Goal: Navigation & Orientation: Find specific page/section

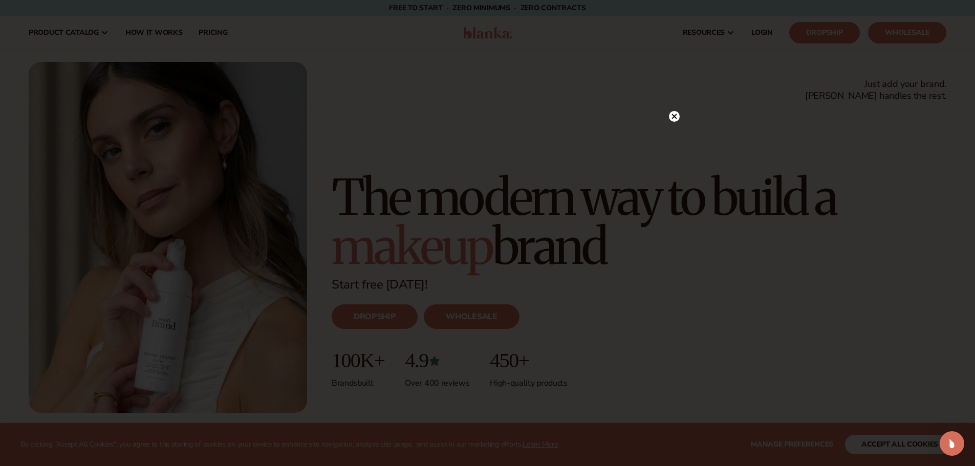
click at [677, 117] on circle at bounding box center [674, 116] width 11 height 11
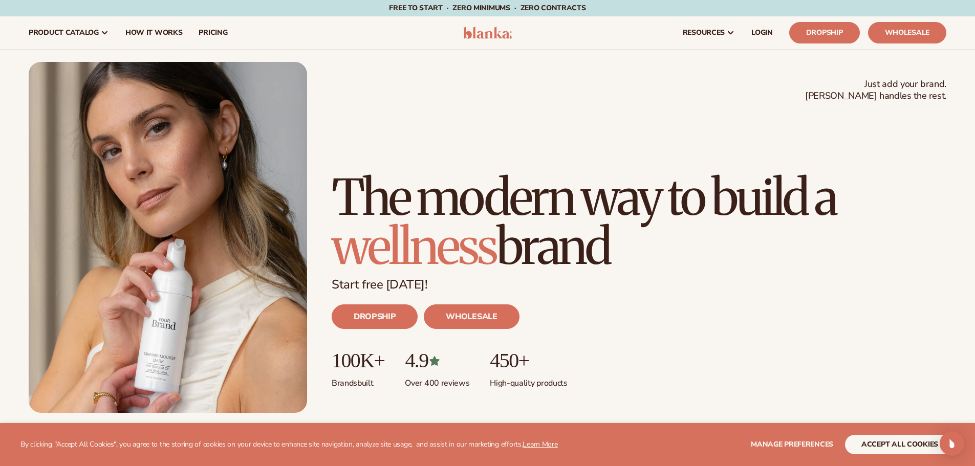
click at [477, 33] on img at bounding box center [487, 33] width 49 height 12
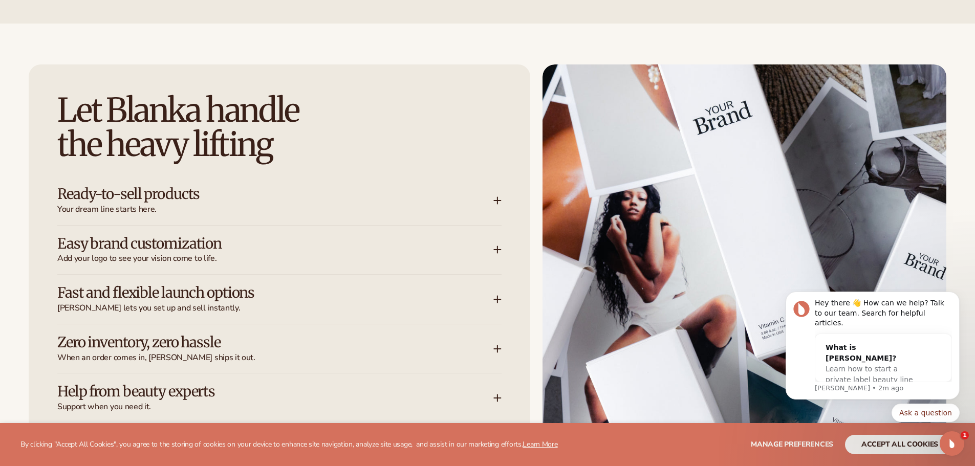
scroll to position [1485, 0]
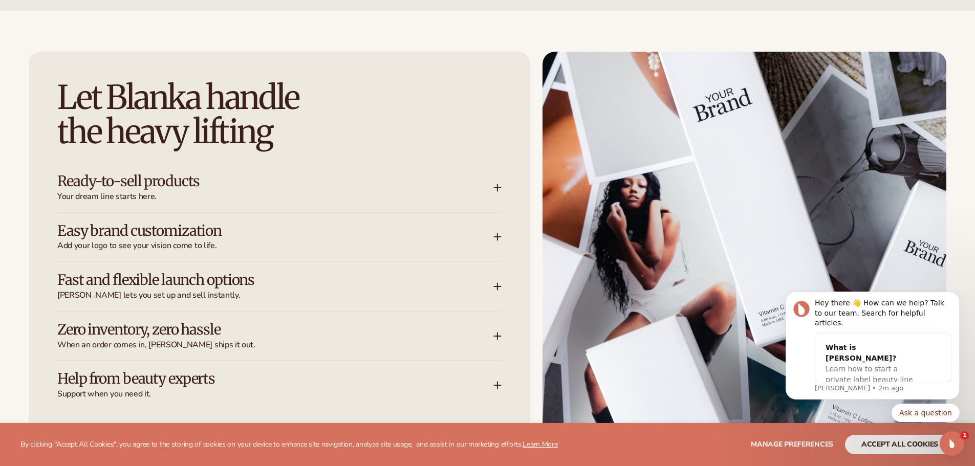
click at [491, 185] on div "Ready-to-sell products Your dream line starts here." at bounding box center [275, 188] width 436 height 29
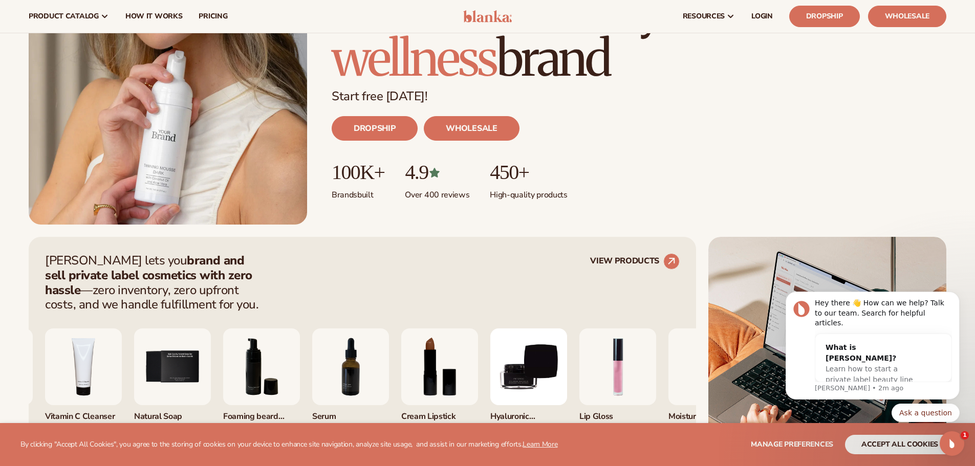
scroll to position [0, 0]
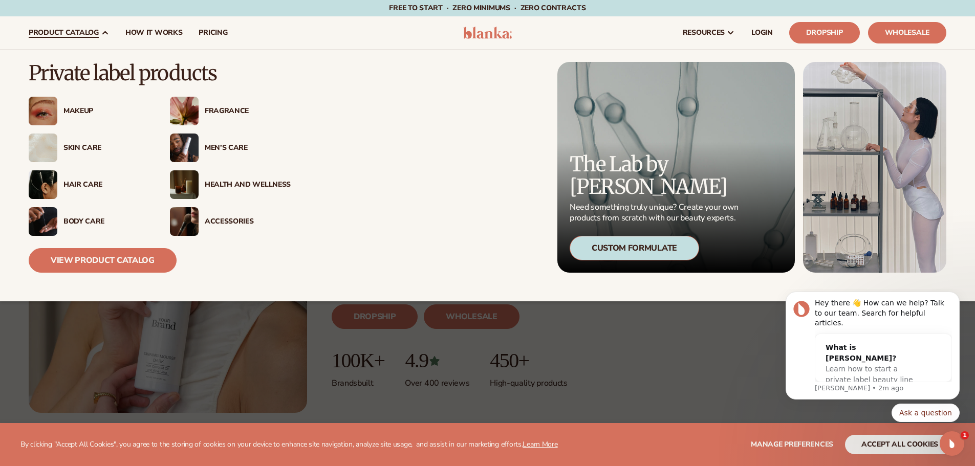
click at [216, 147] on div "Men’s Care" at bounding box center [248, 148] width 86 height 9
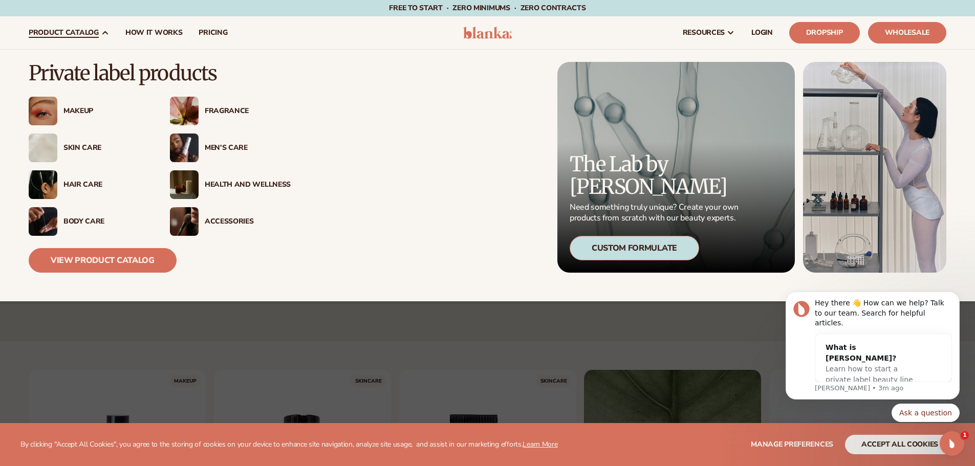
click at [232, 145] on div "Men’s Care" at bounding box center [248, 148] width 86 height 9
click at [86, 179] on div "Hair Care" at bounding box center [89, 185] width 121 height 29
click at [94, 262] on link "View Product Catalog" at bounding box center [103, 260] width 148 height 25
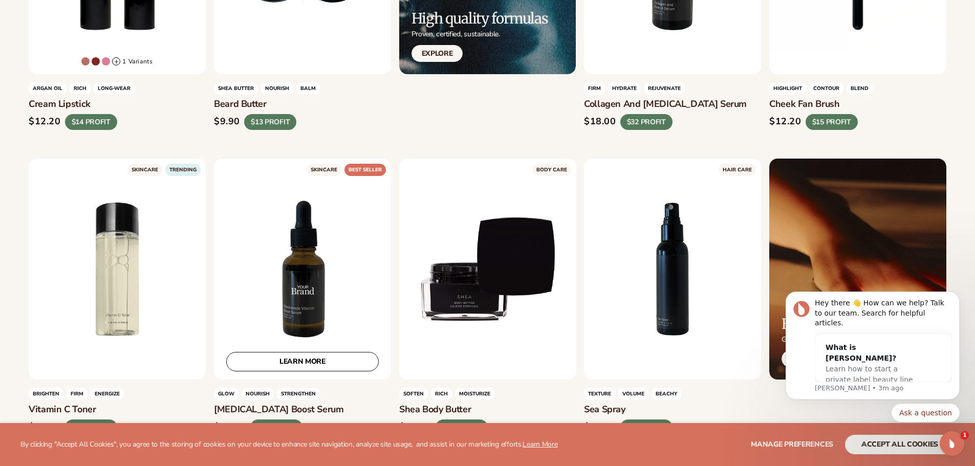
scroll to position [1946, 0]
